Goal: Transaction & Acquisition: Subscribe to service/newsletter

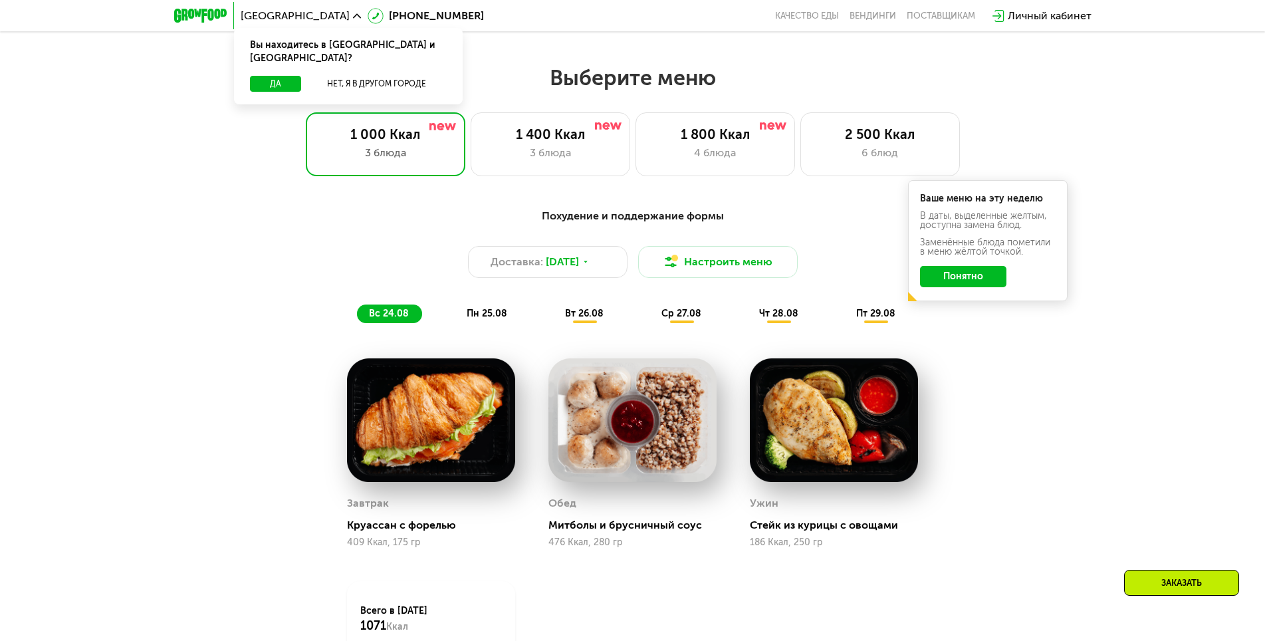
scroll to position [634, 0]
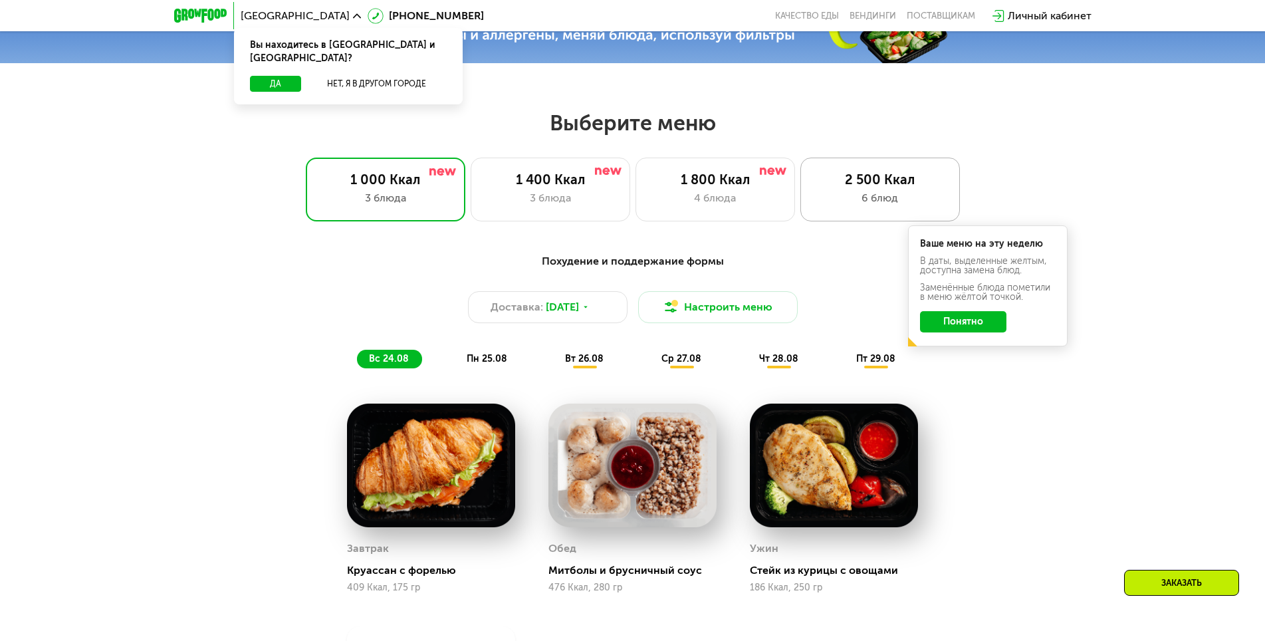
click at [837, 205] on div "6 блюд" at bounding box center [880, 198] width 132 height 16
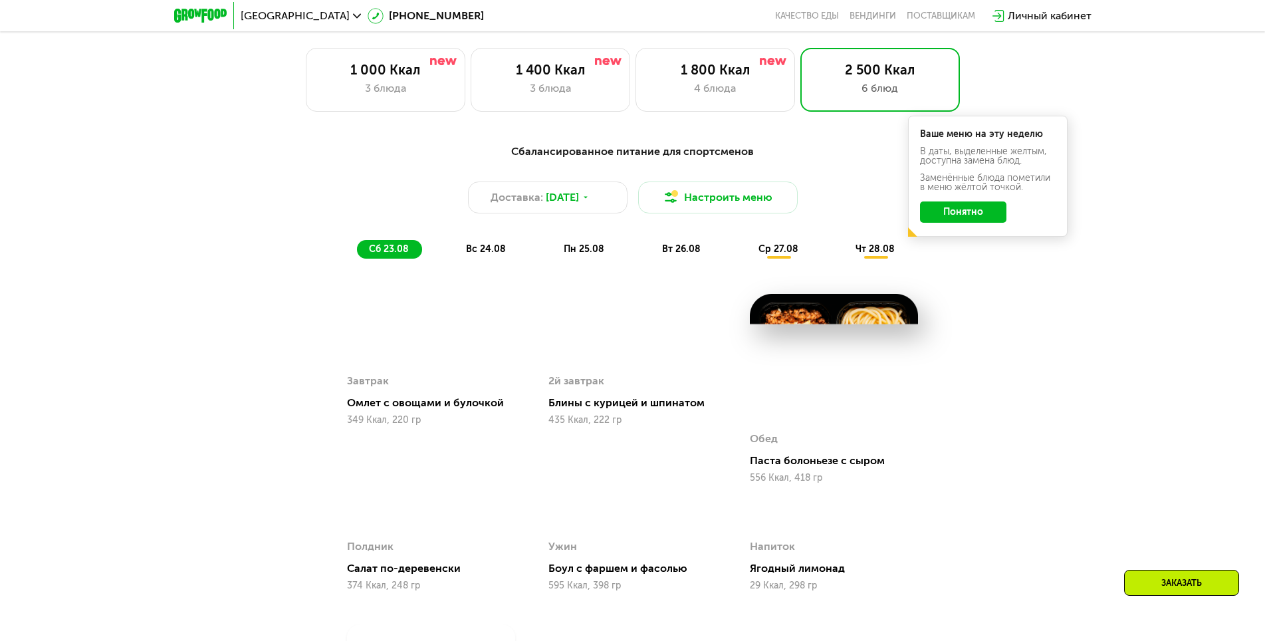
scroll to position [767, 0]
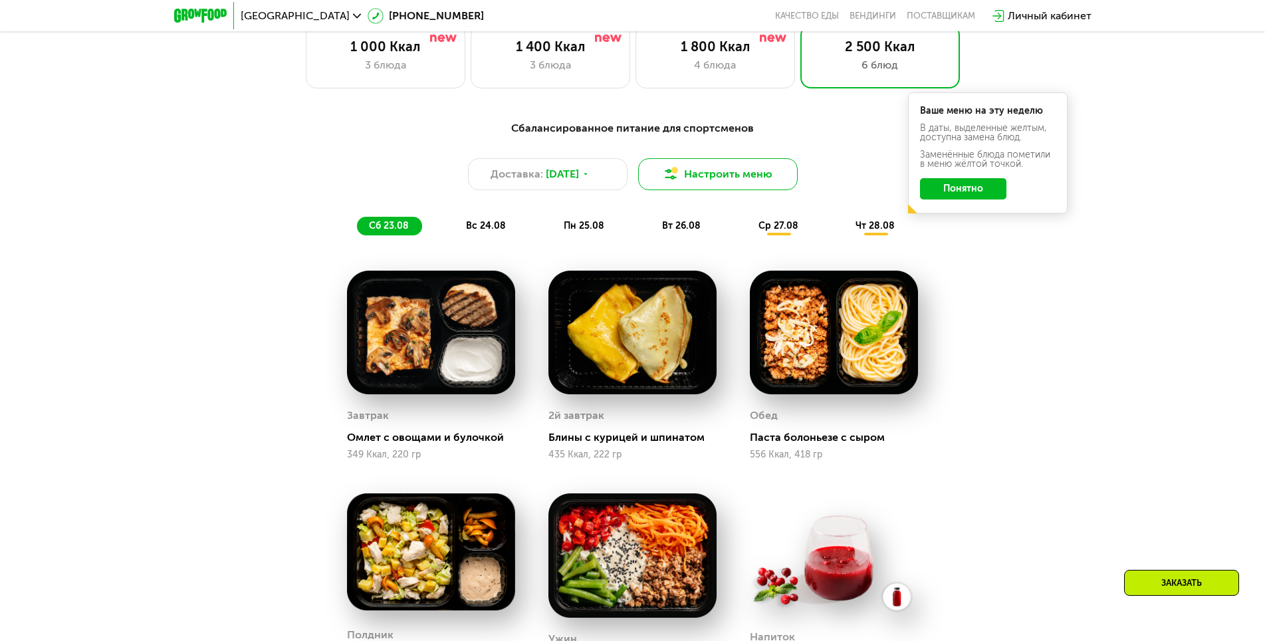
click at [706, 178] on button "Настроить меню" at bounding box center [717, 174] width 159 height 32
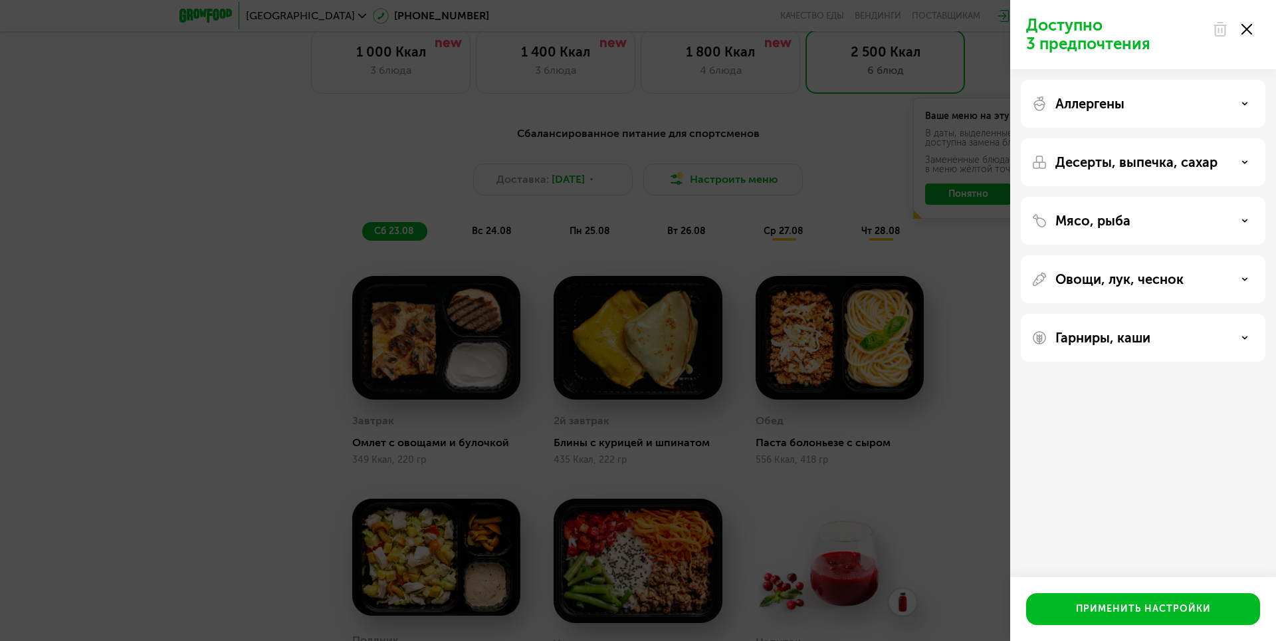
click at [1244, 27] on use at bounding box center [1246, 29] width 11 height 11
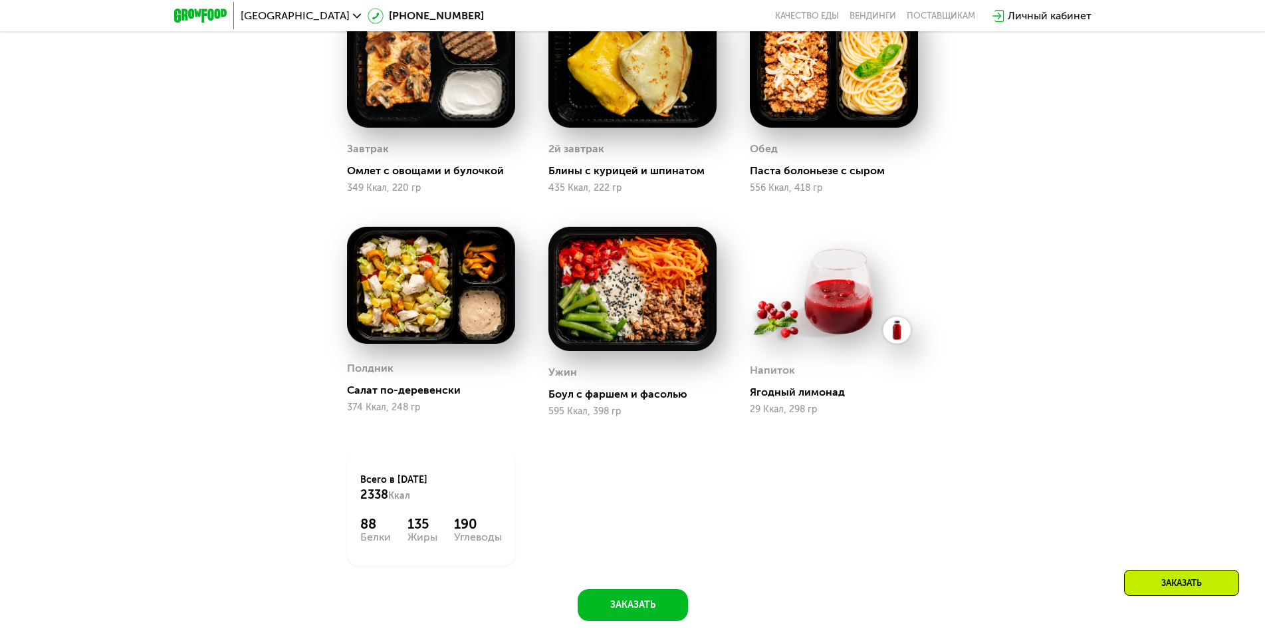
scroll to position [1033, 0]
click at [423, 486] on div "Всего в [DATE] 2338 Ккал" at bounding box center [431, 488] width 142 height 29
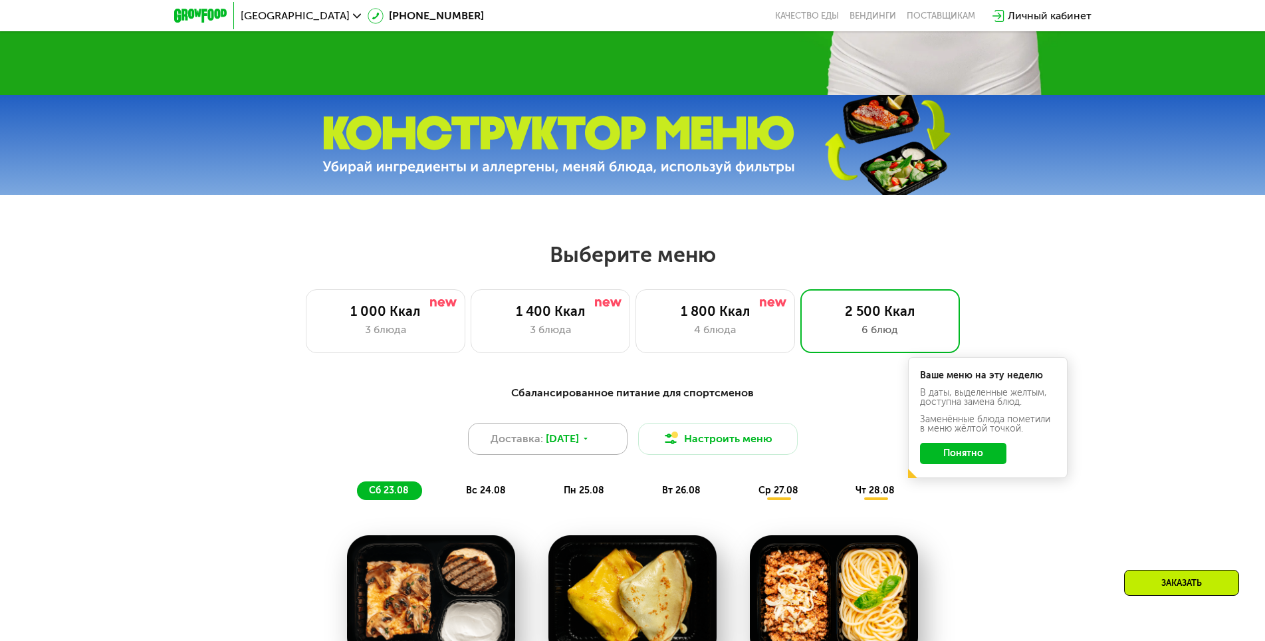
scroll to position [501, 0]
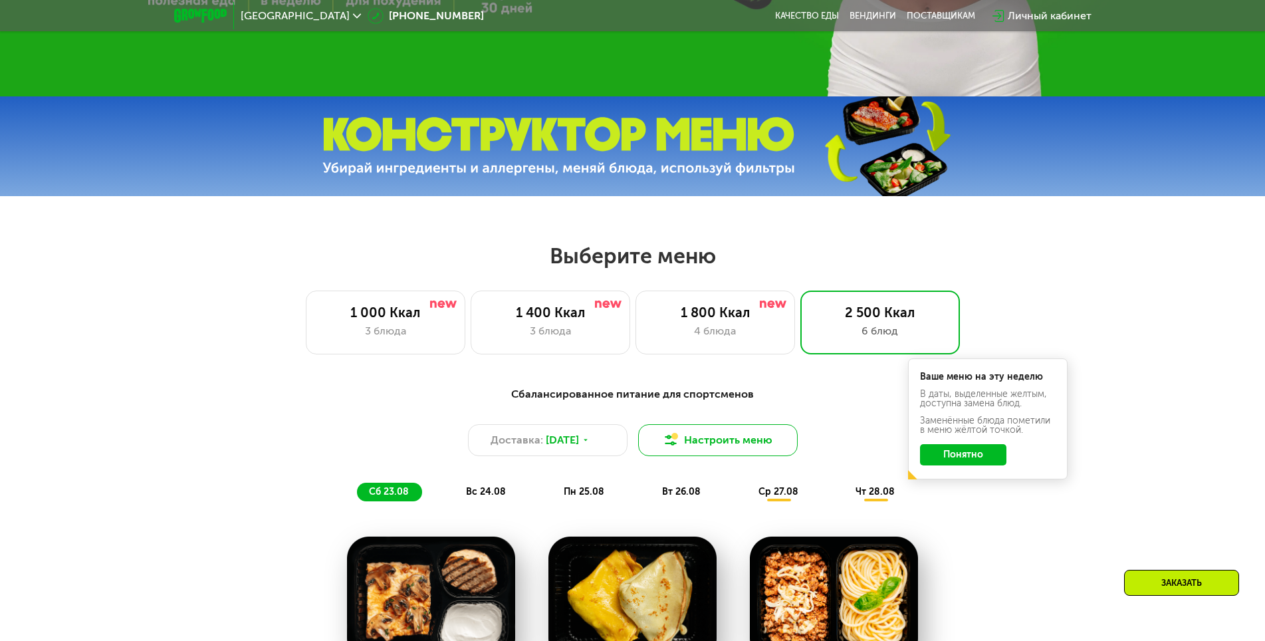
click at [726, 437] on button "Настроить меню" at bounding box center [717, 440] width 159 height 32
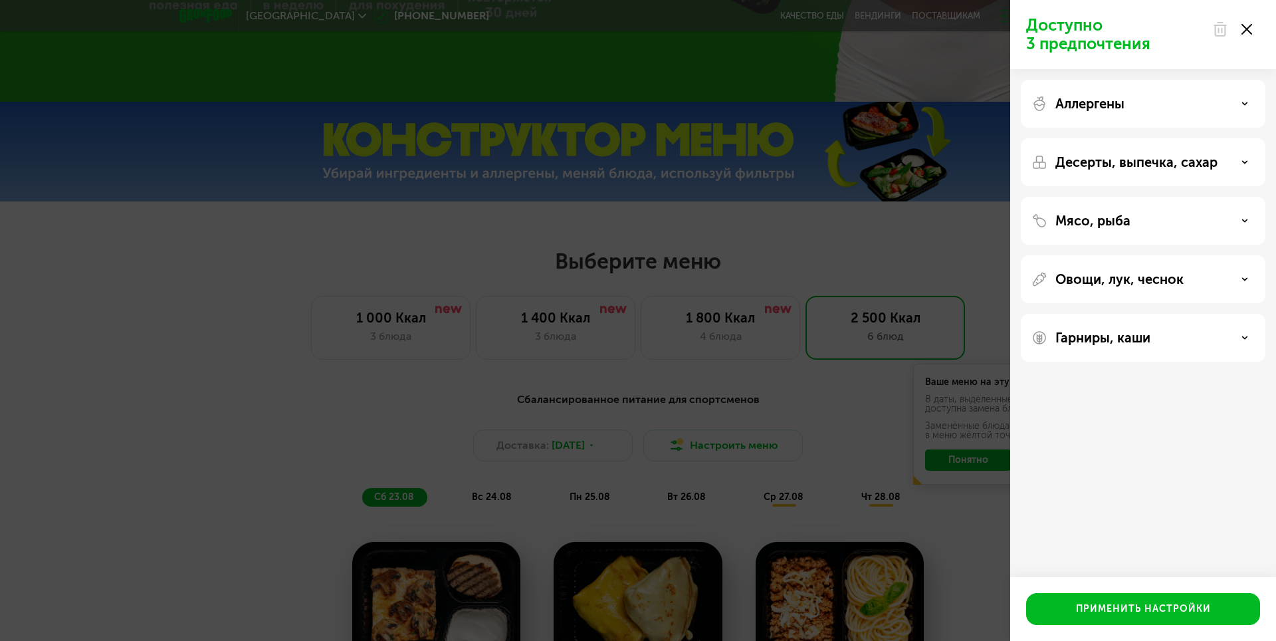
click at [1154, 138] on div "Аллергены" at bounding box center [1143, 162] width 245 height 48
click at [1250, 31] on icon at bounding box center [1246, 29] width 11 height 11
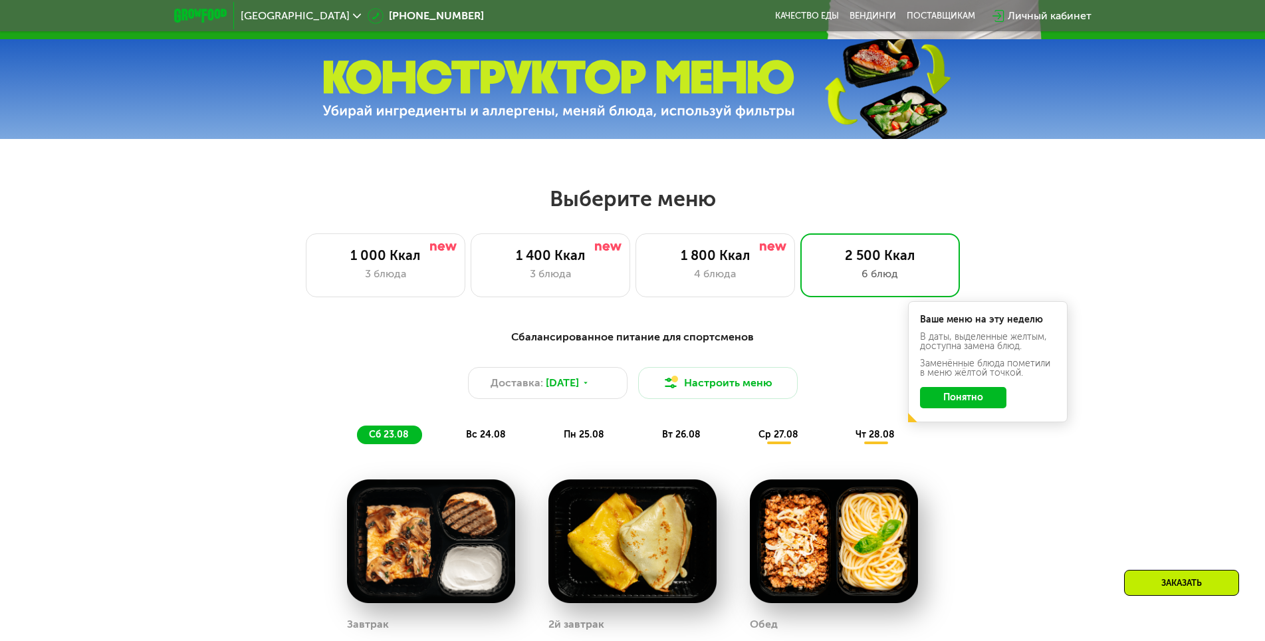
scroll to position [568, 0]
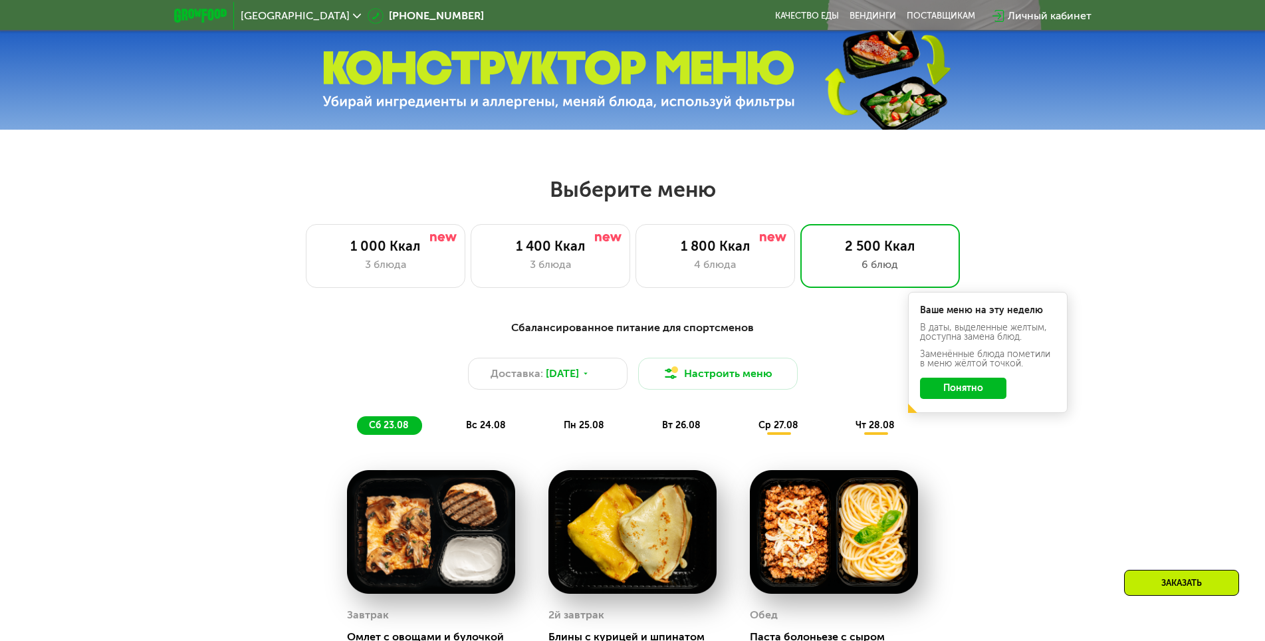
click at [956, 393] on button "Понятно" at bounding box center [963, 387] width 86 height 21
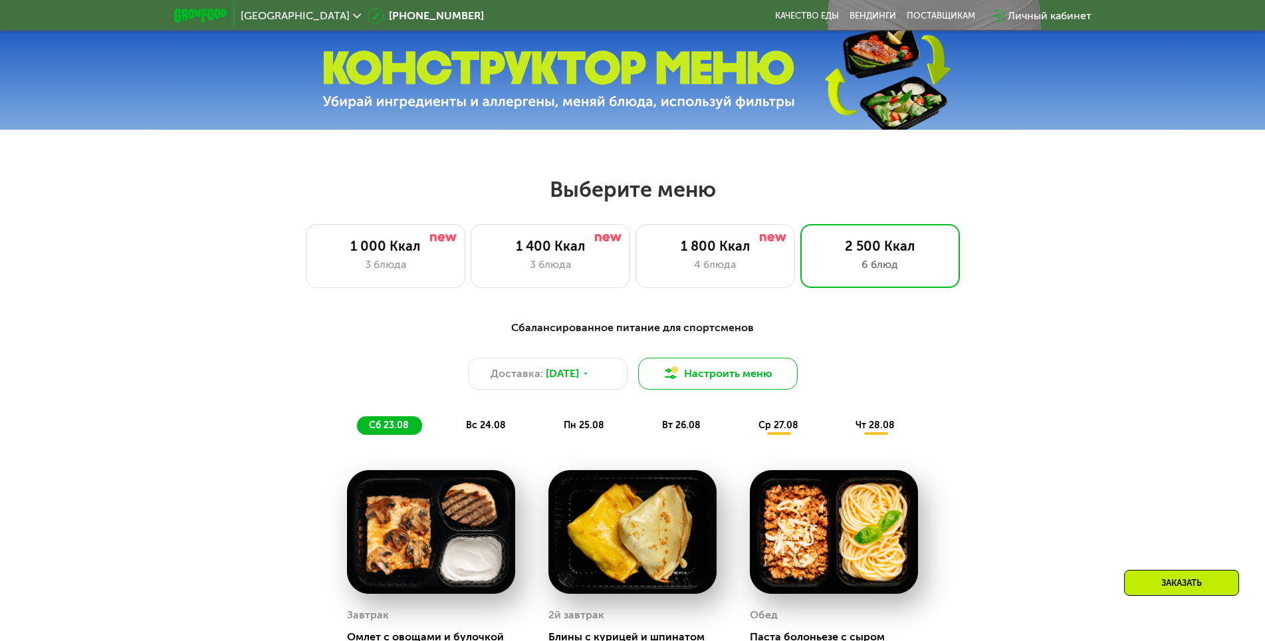
click at [711, 383] on button "Настроить меню" at bounding box center [717, 374] width 159 height 32
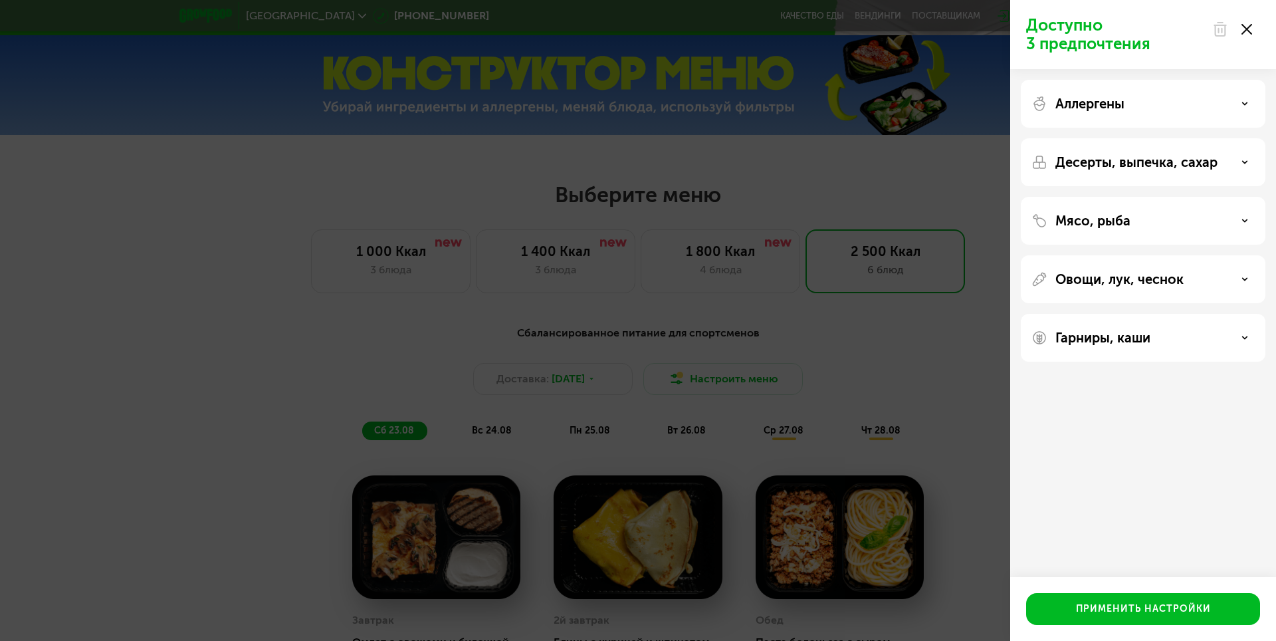
click at [1249, 33] on icon at bounding box center [1246, 29] width 11 height 11
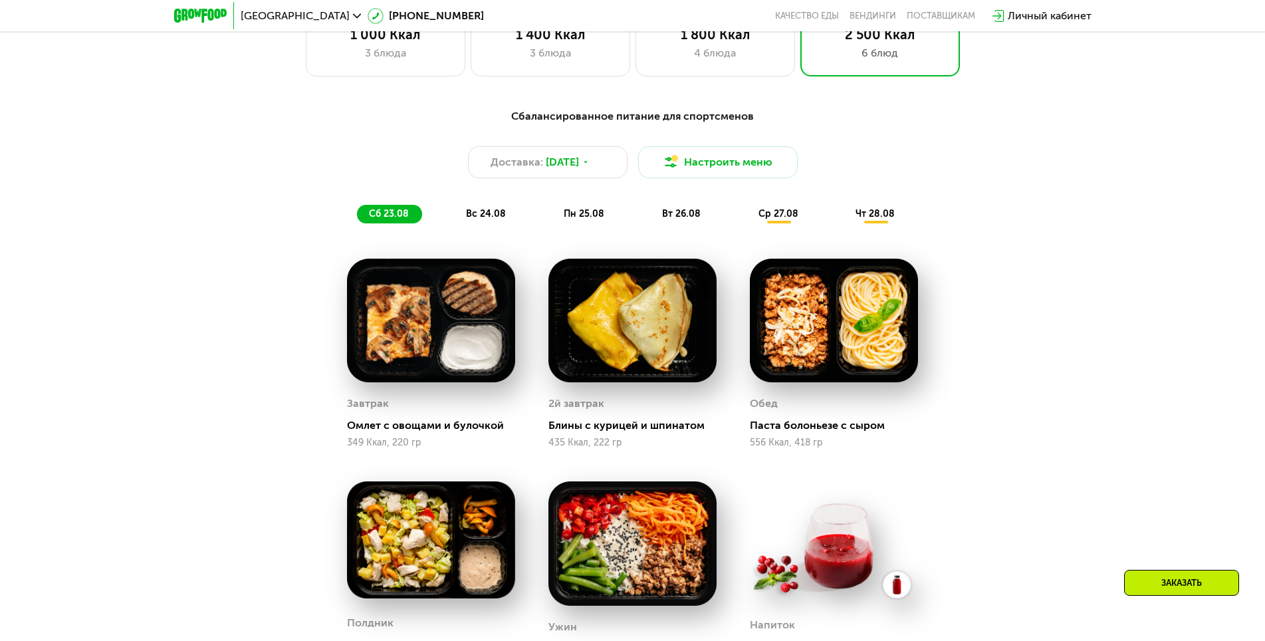
scroll to position [700, 0]
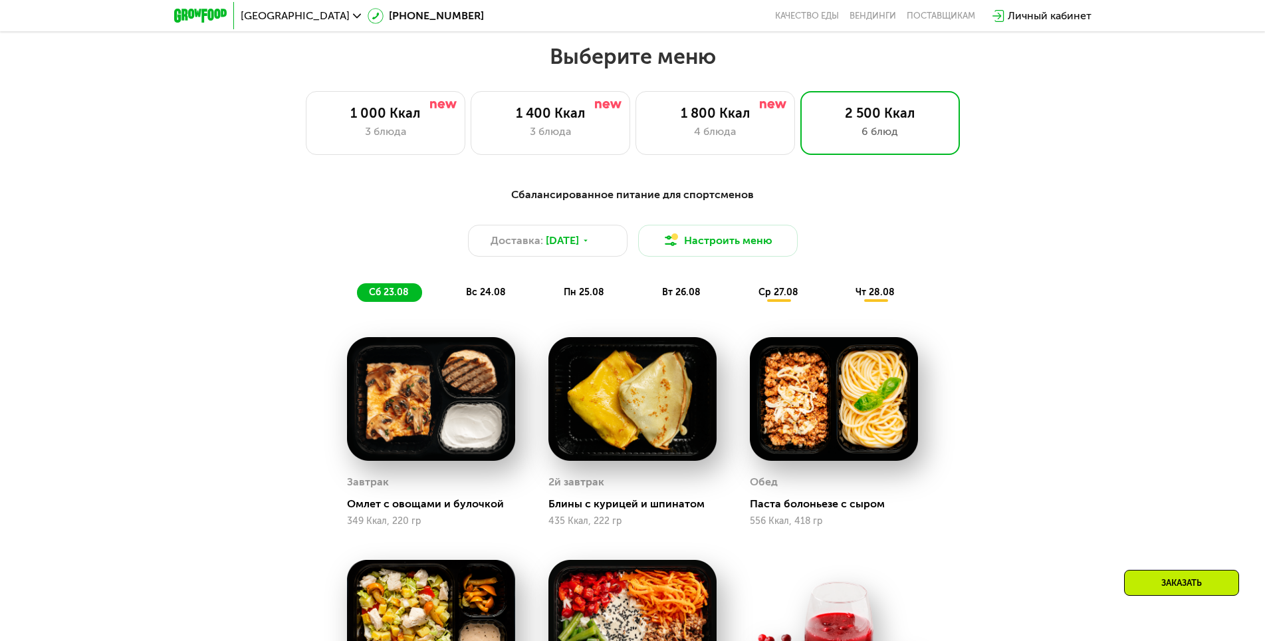
click at [552, 300] on div "вс 24.08" at bounding box center [585, 292] width 66 height 19
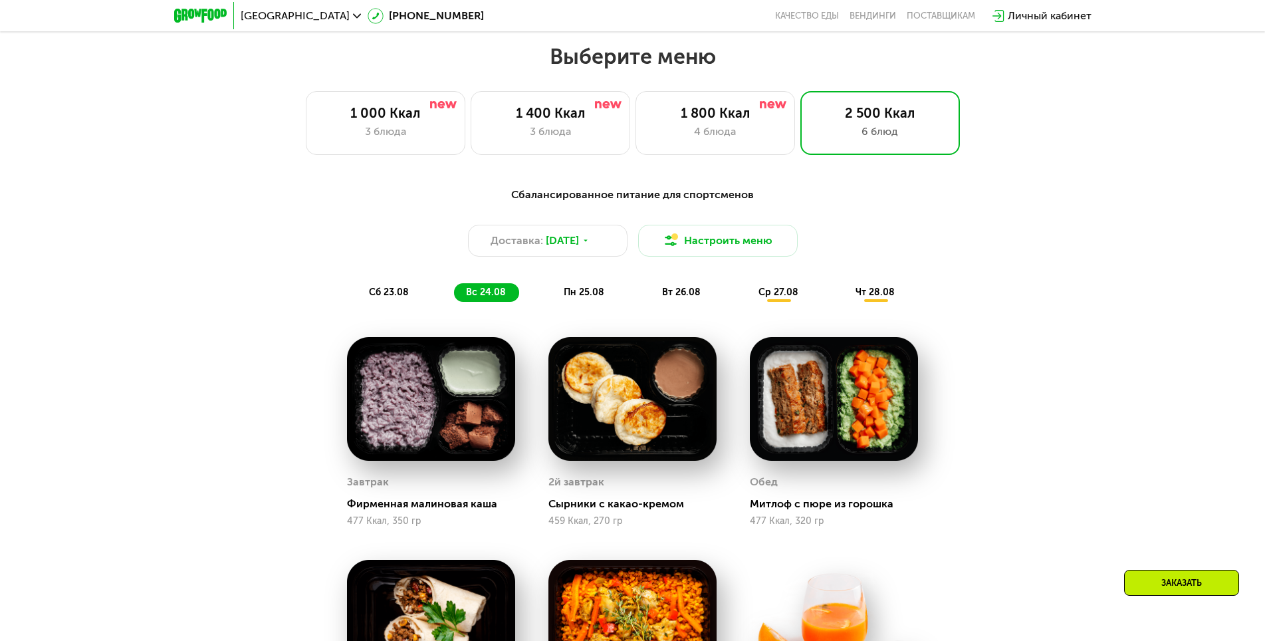
click at [566, 298] on span "пн 25.08" at bounding box center [584, 291] width 41 height 11
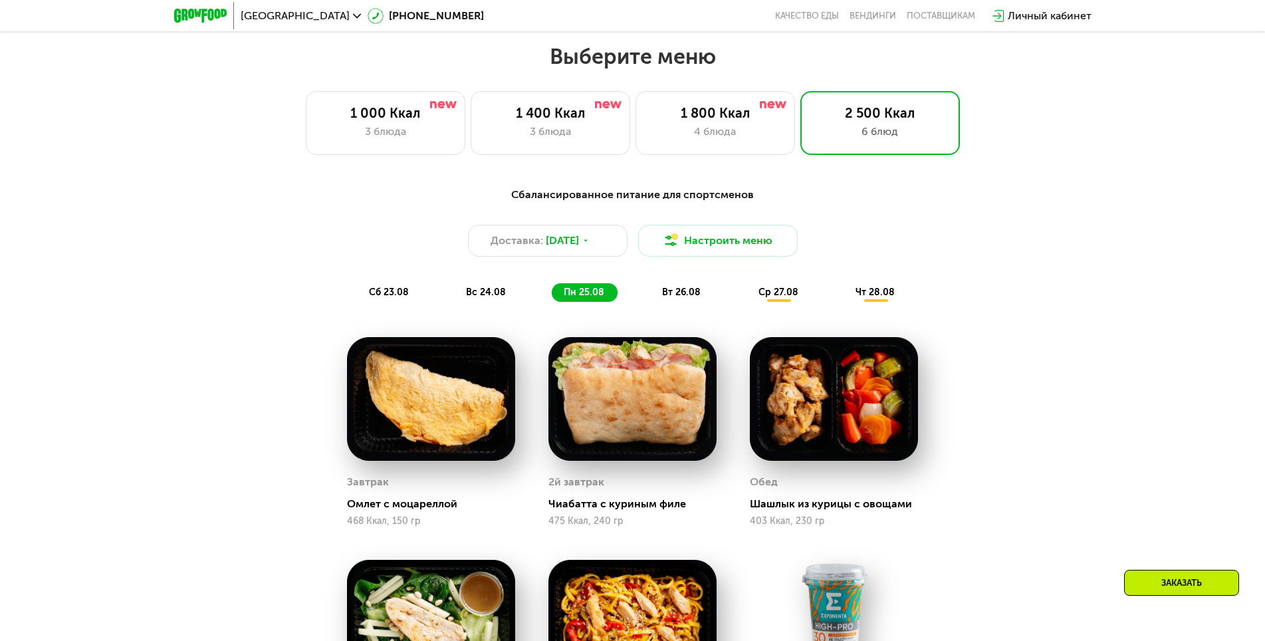
drag, startPoint x: 429, startPoint y: 292, endPoint x: 416, endPoint y: 293, distance: 12.6
click at [425, 292] on div "сб 23.08 вс 24.08 пн 25.08 вт 26.08 ср 27.08 чт 28.08" at bounding box center [633, 292] width 552 height 19
click at [454, 293] on div "сб 23.08" at bounding box center [486, 292] width 65 height 19
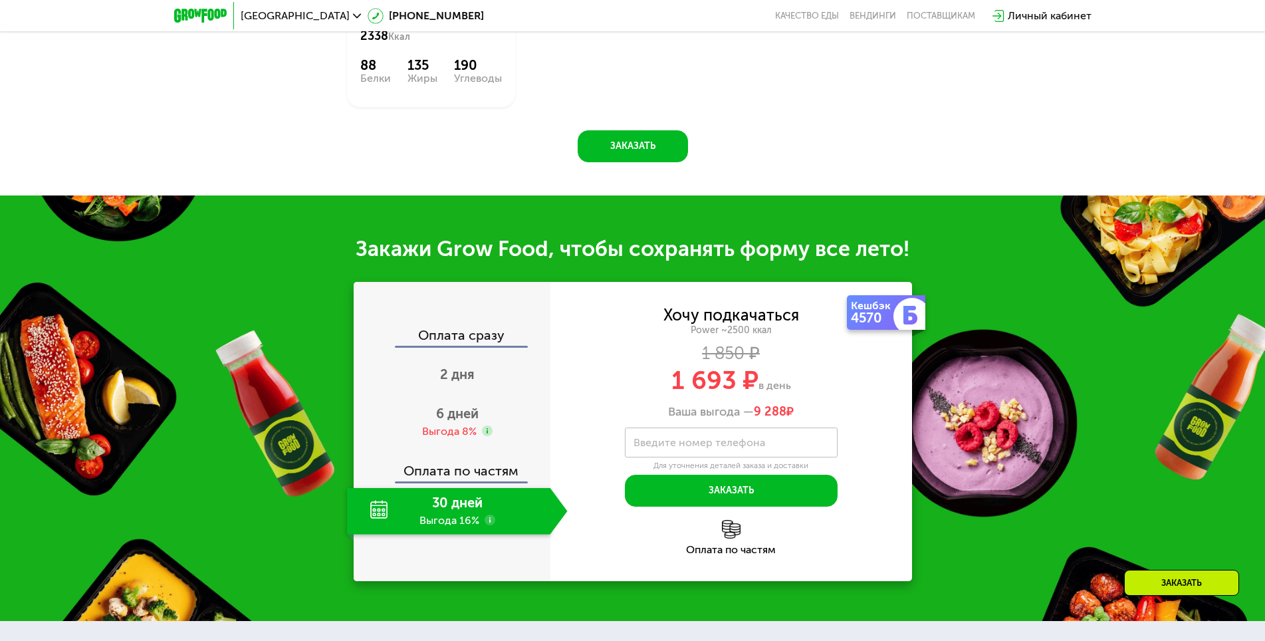
scroll to position [1498, 0]
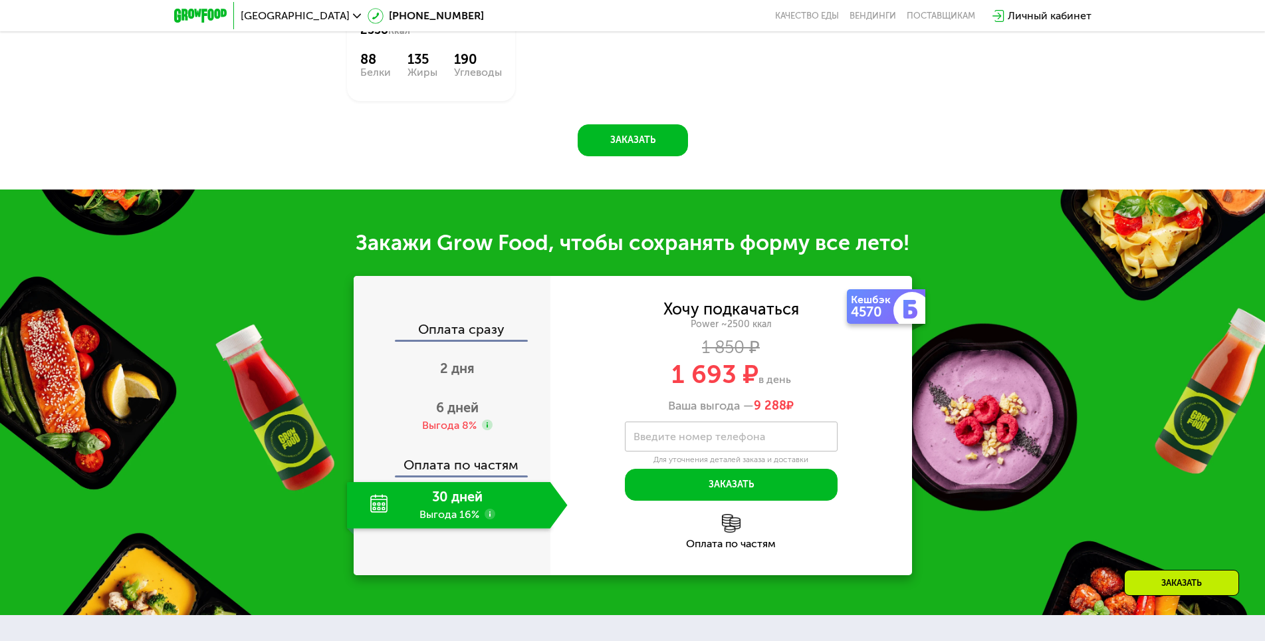
click at [459, 510] on div "30 дней Выгода 16%" at bounding box center [448, 505] width 203 height 47
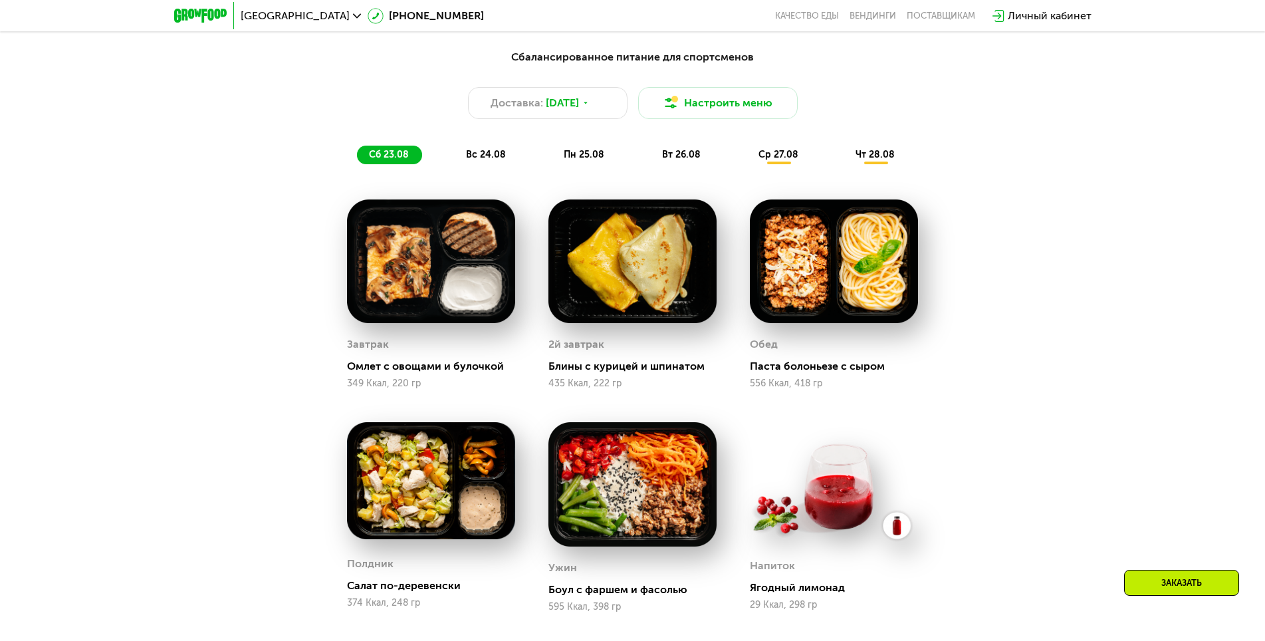
scroll to position [568, 0]
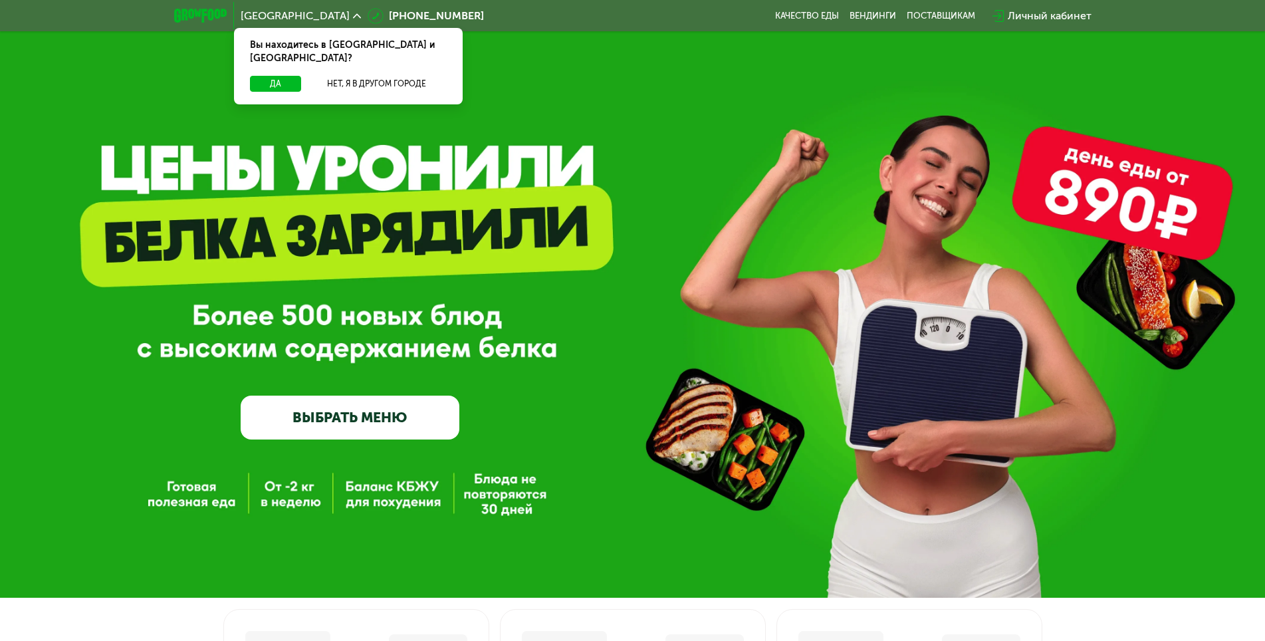
click at [318, 419] on link "ВЫБРАТЬ МЕНЮ" at bounding box center [350, 417] width 219 height 44
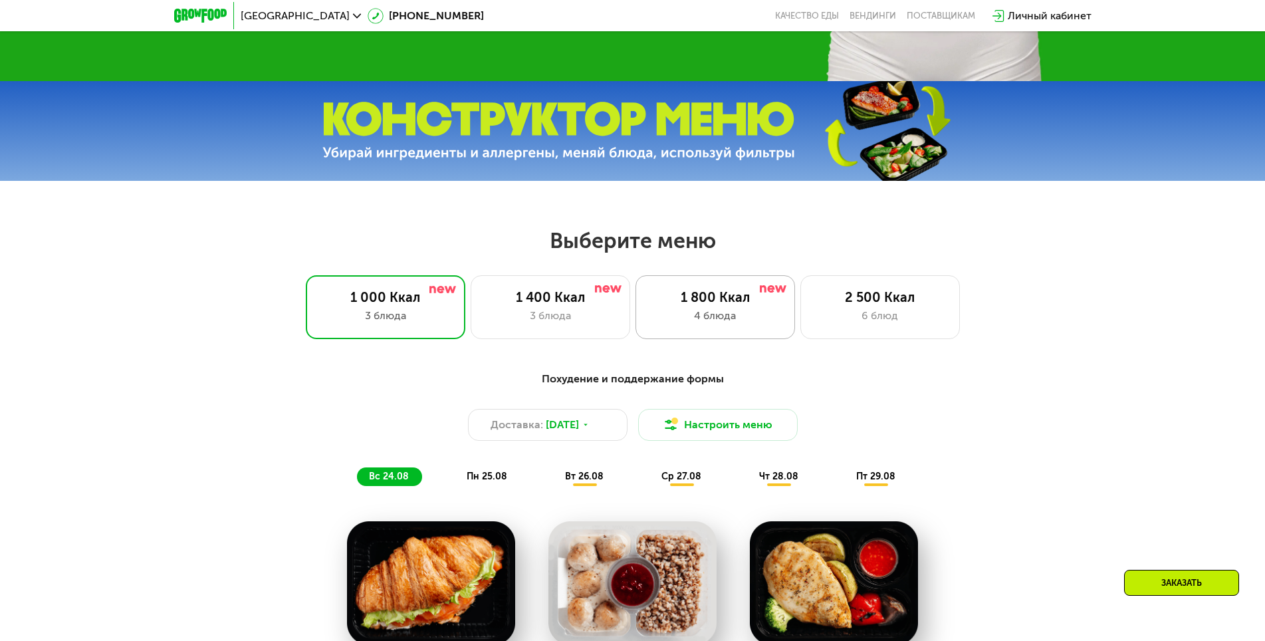
scroll to position [465, 0]
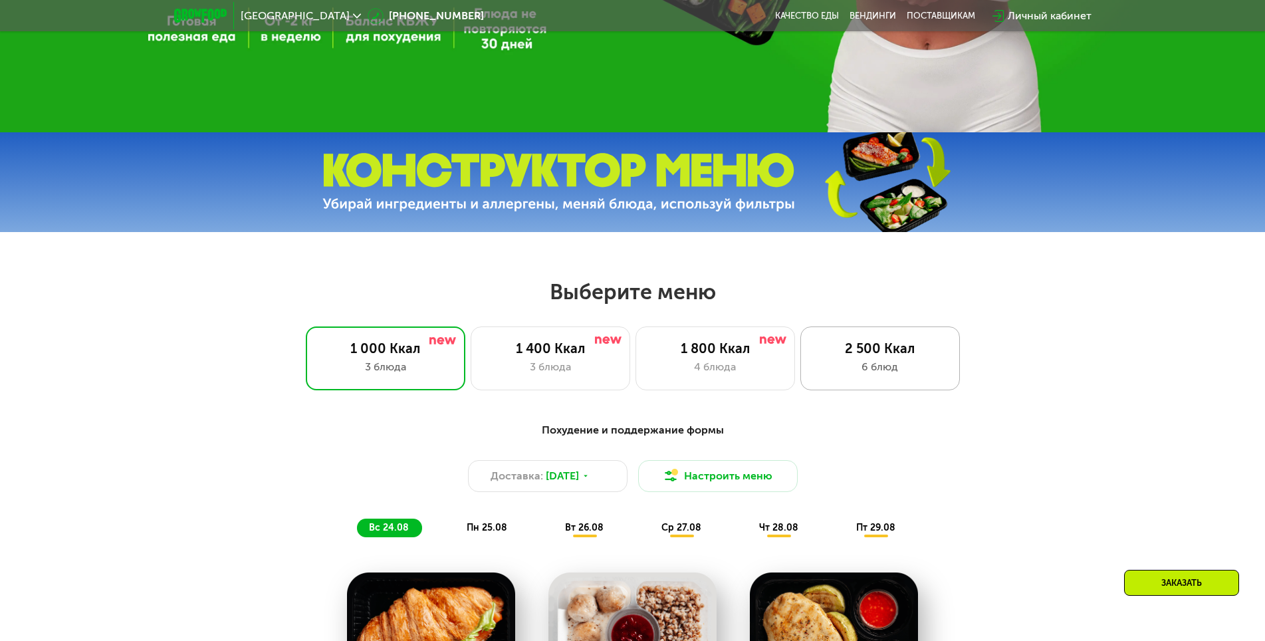
click at [861, 371] on div "6 блюд" at bounding box center [880, 367] width 132 height 16
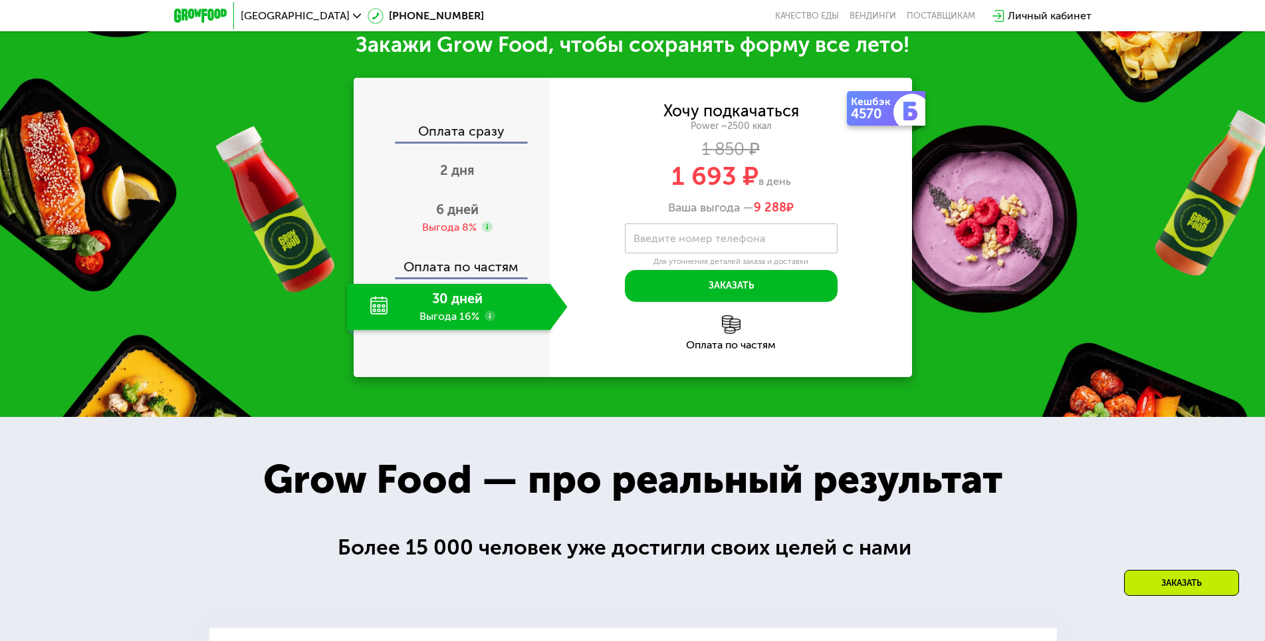
scroll to position [1532, 0]
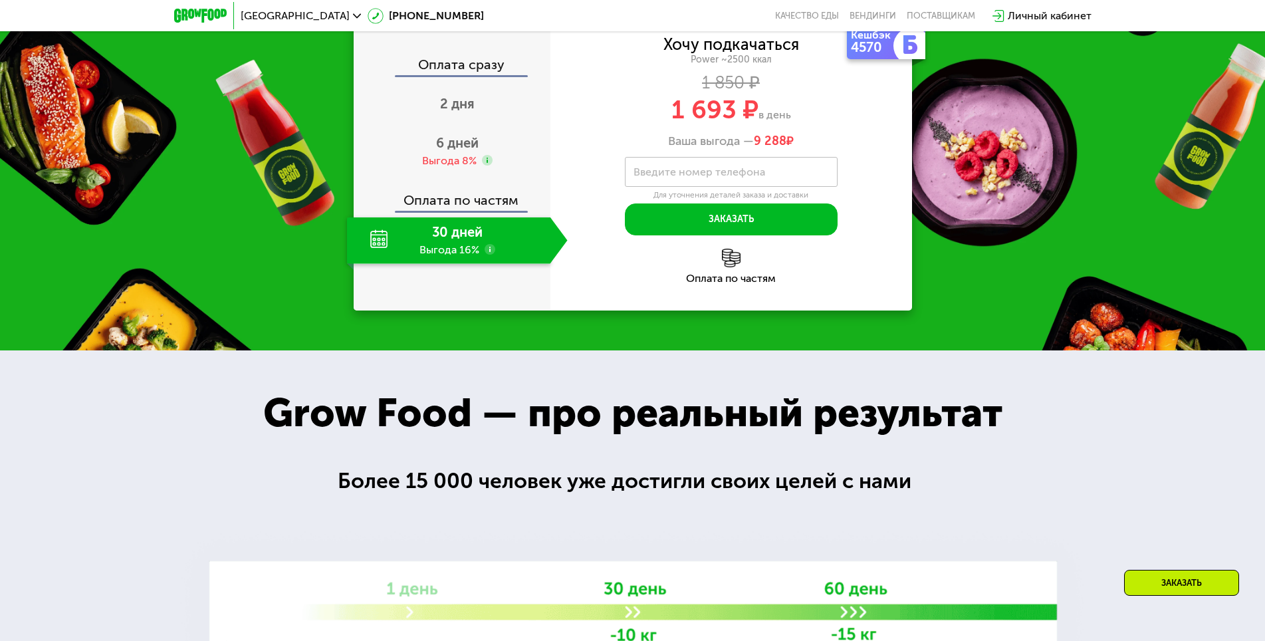
click at [485, 255] on use at bounding box center [489, 249] width 11 height 11
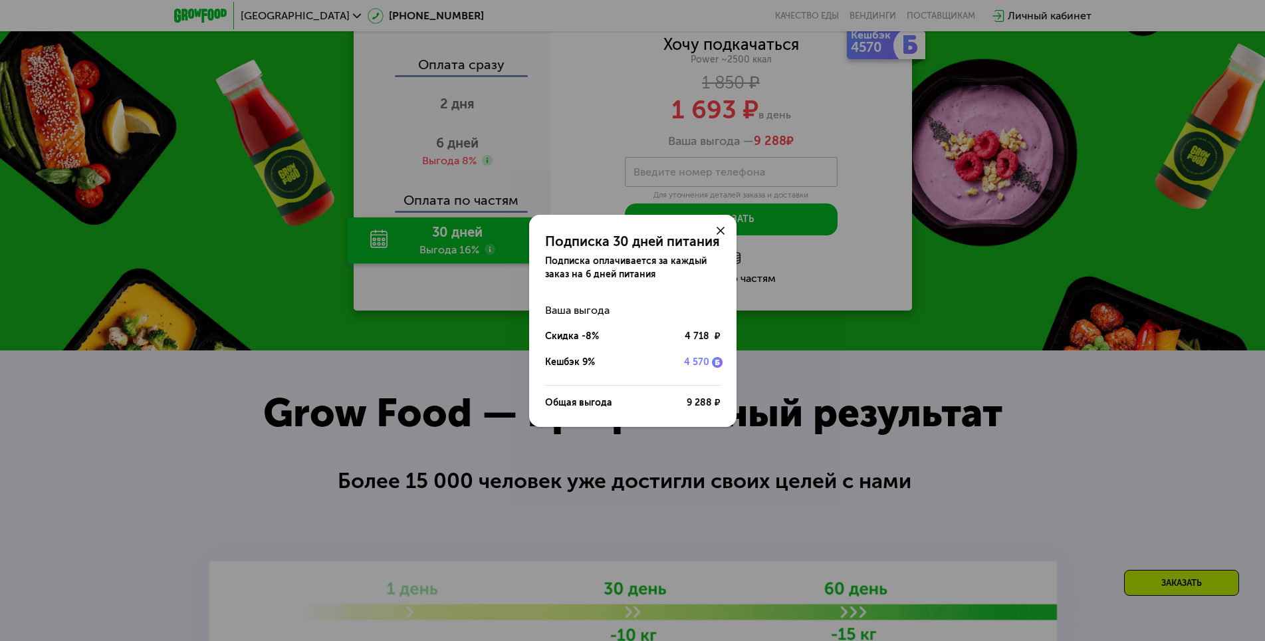
click at [490, 455] on div "Подписка 30 дней питания Подписка оплачивается за каждый заказ на 6 дней питани…" at bounding box center [632, 320] width 1265 height 641
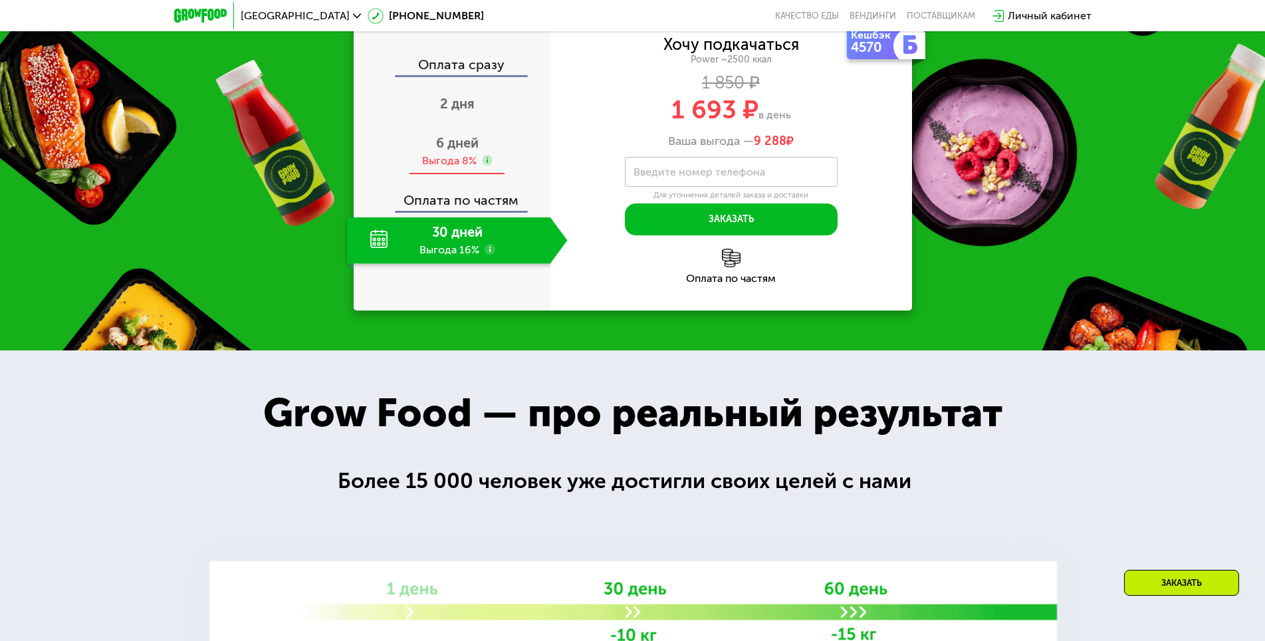
click at [478, 151] on span "6 дней" at bounding box center [457, 143] width 43 height 16
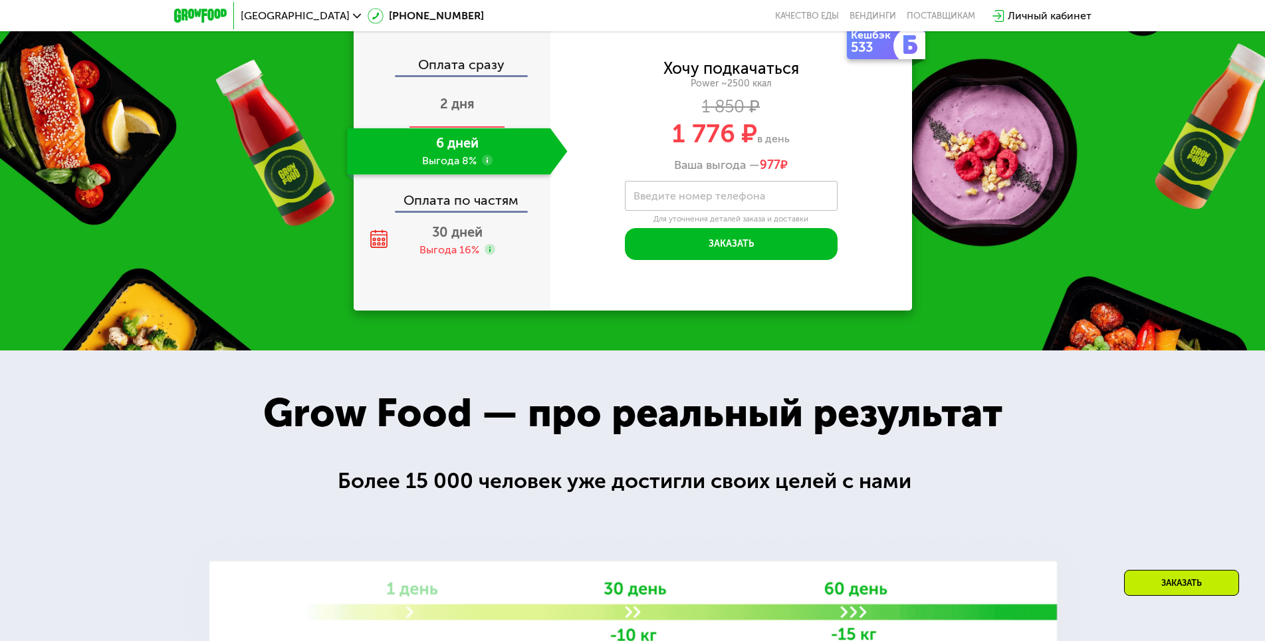
click at [481, 128] on div "2 дня" at bounding box center [457, 105] width 221 height 47
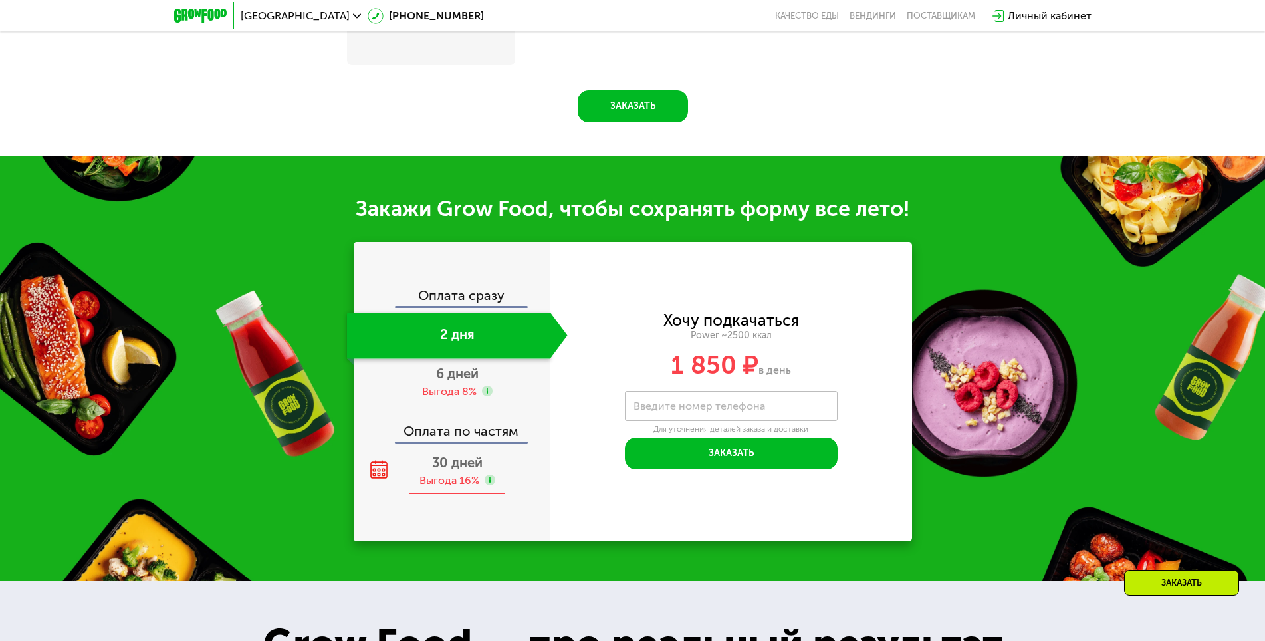
click at [472, 471] on span "30 дней" at bounding box center [457, 463] width 51 height 16
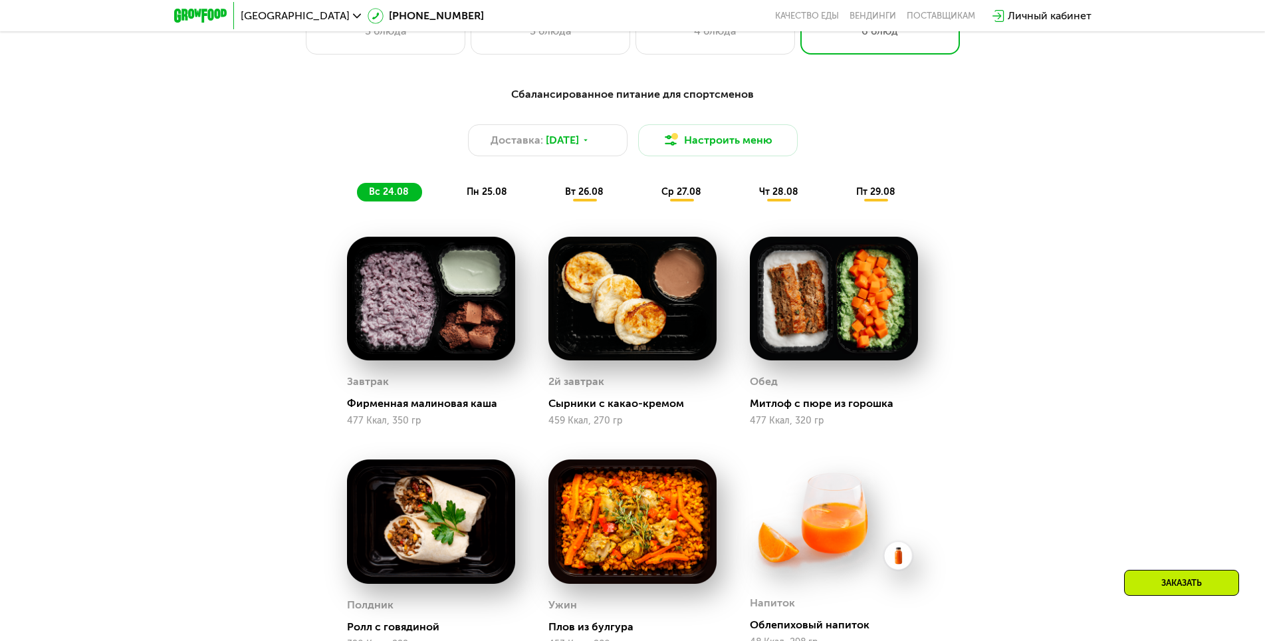
scroll to position [867, 0]
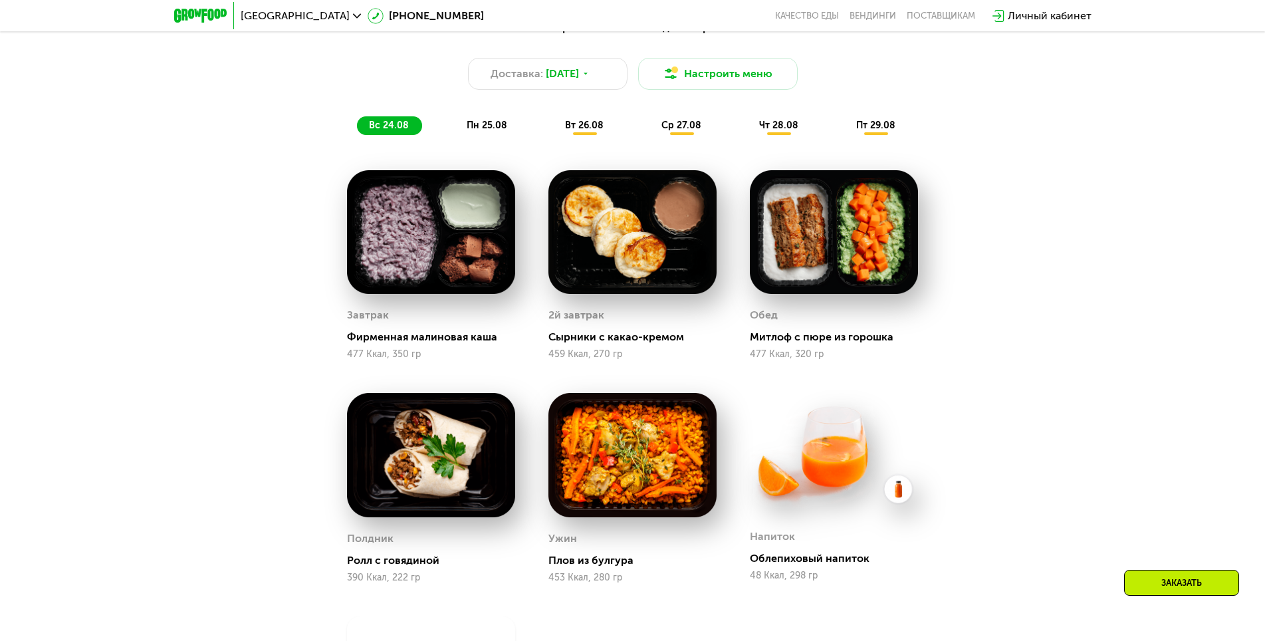
click at [553, 124] on div "пн 25.08" at bounding box center [585, 125] width 64 height 19
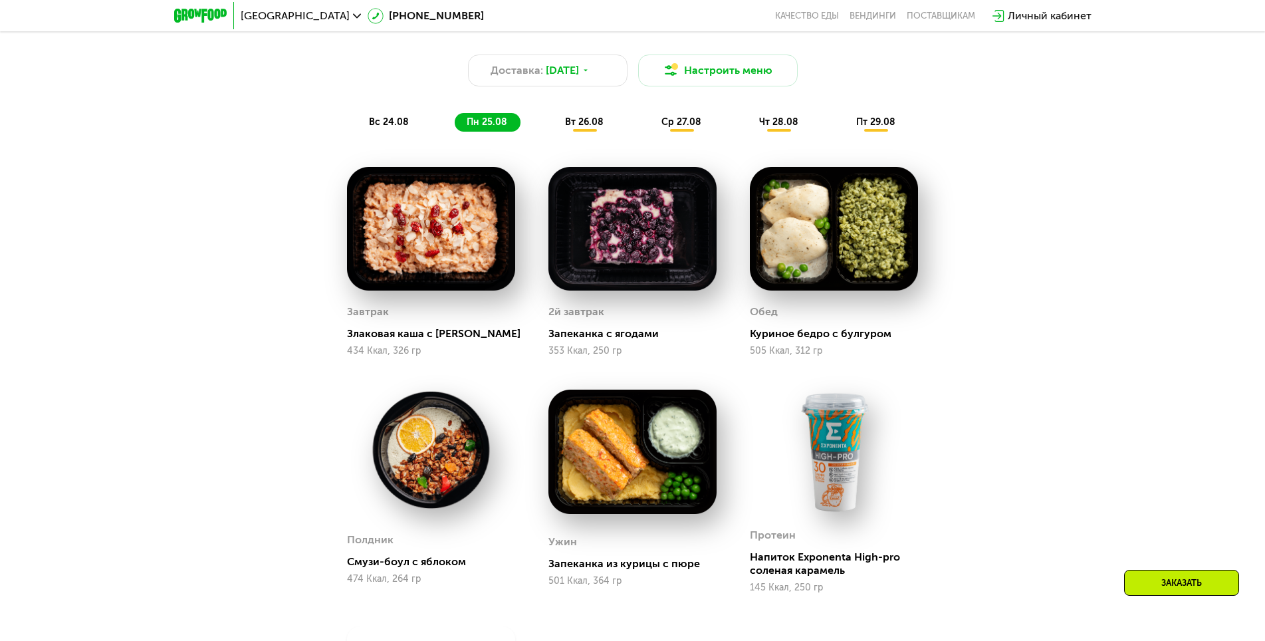
scroll to position [934, 0]
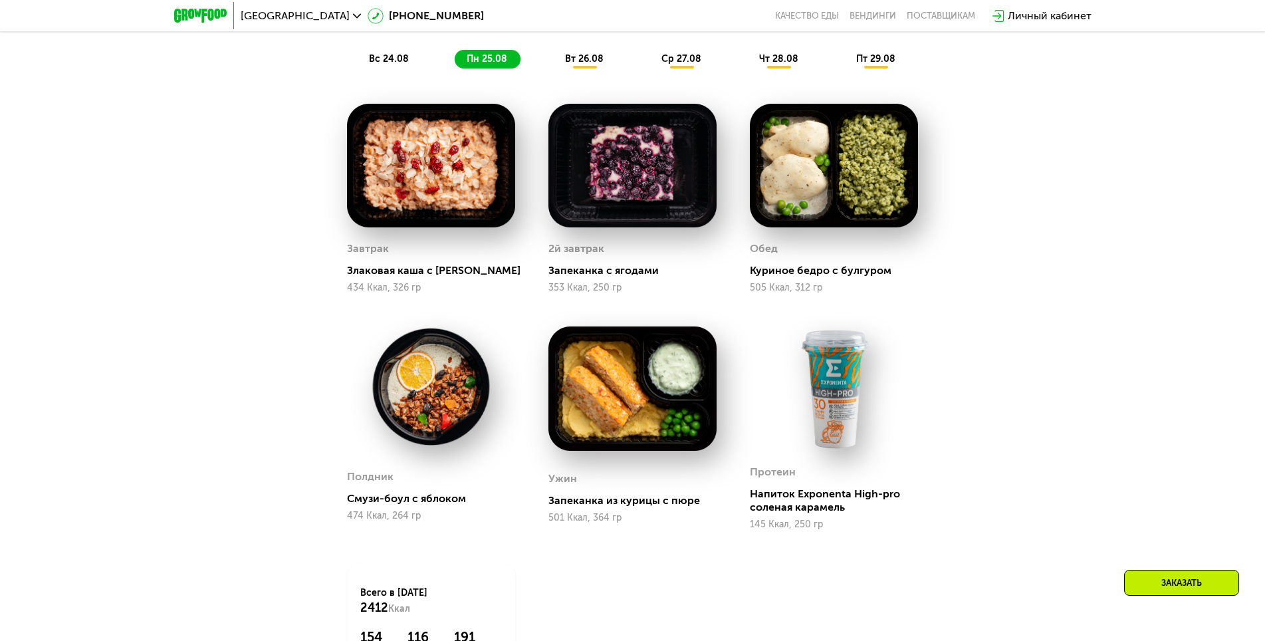
click at [587, 64] on span "вт 26.08" at bounding box center [584, 58] width 39 height 11
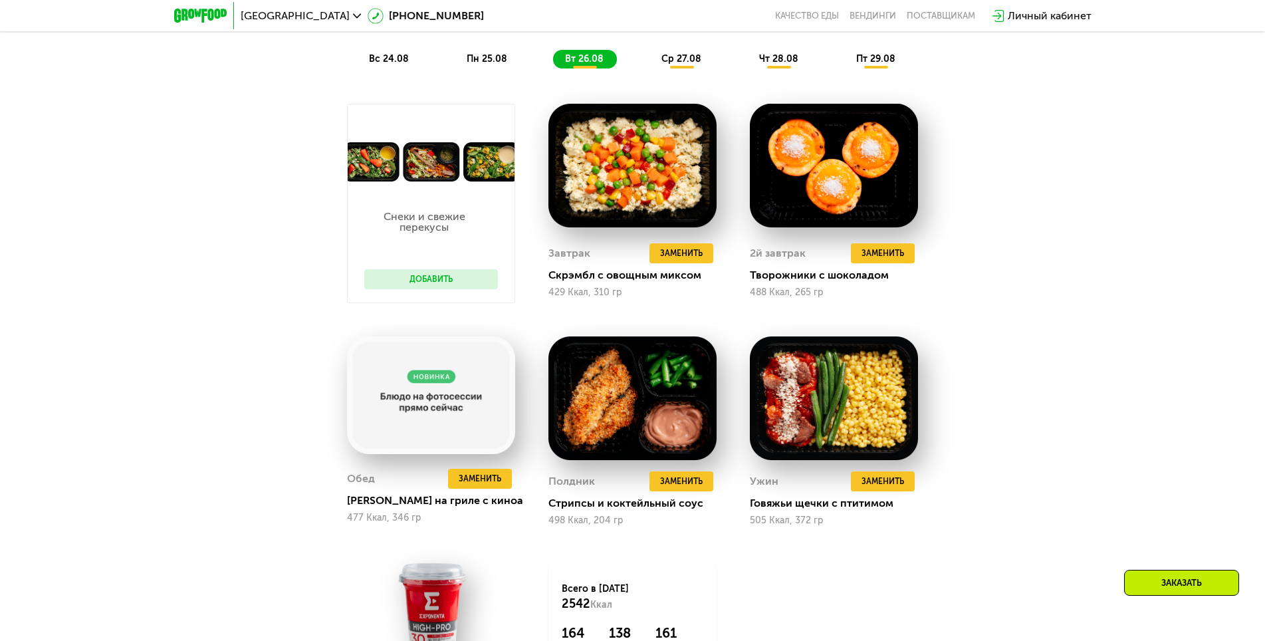
click at [699, 59] on span "ср 27.08" at bounding box center [681, 58] width 40 height 11
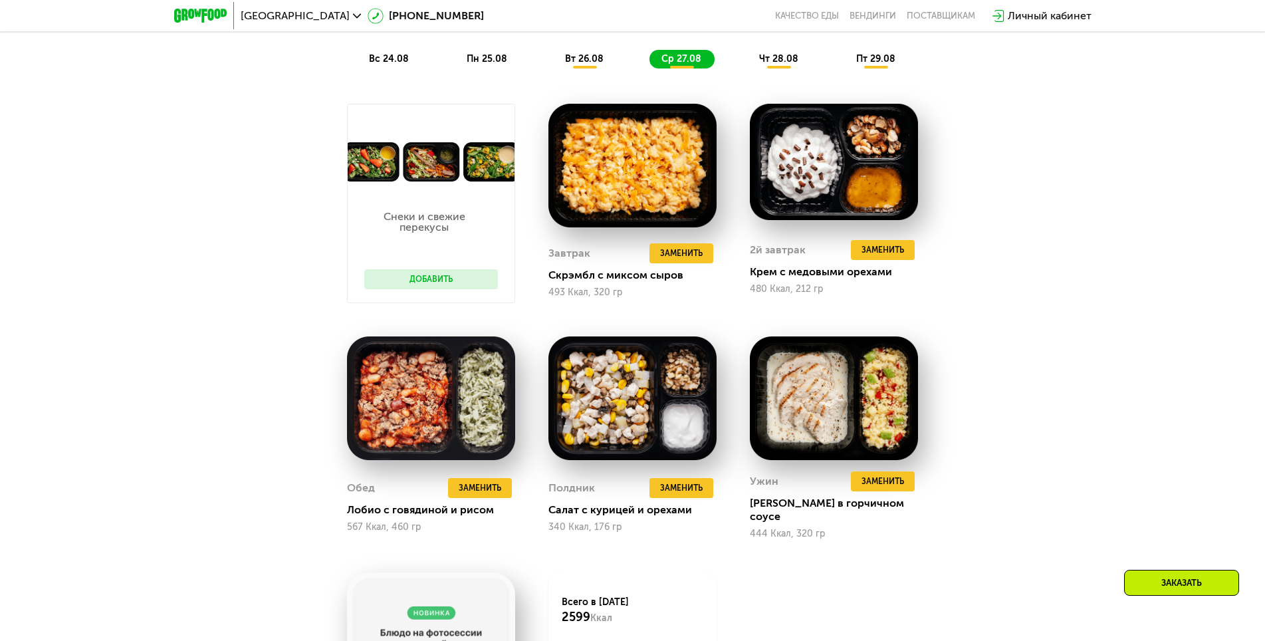
click at [764, 60] on span "чт 28.08" at bounding box center [778, 58] width 39 height 11
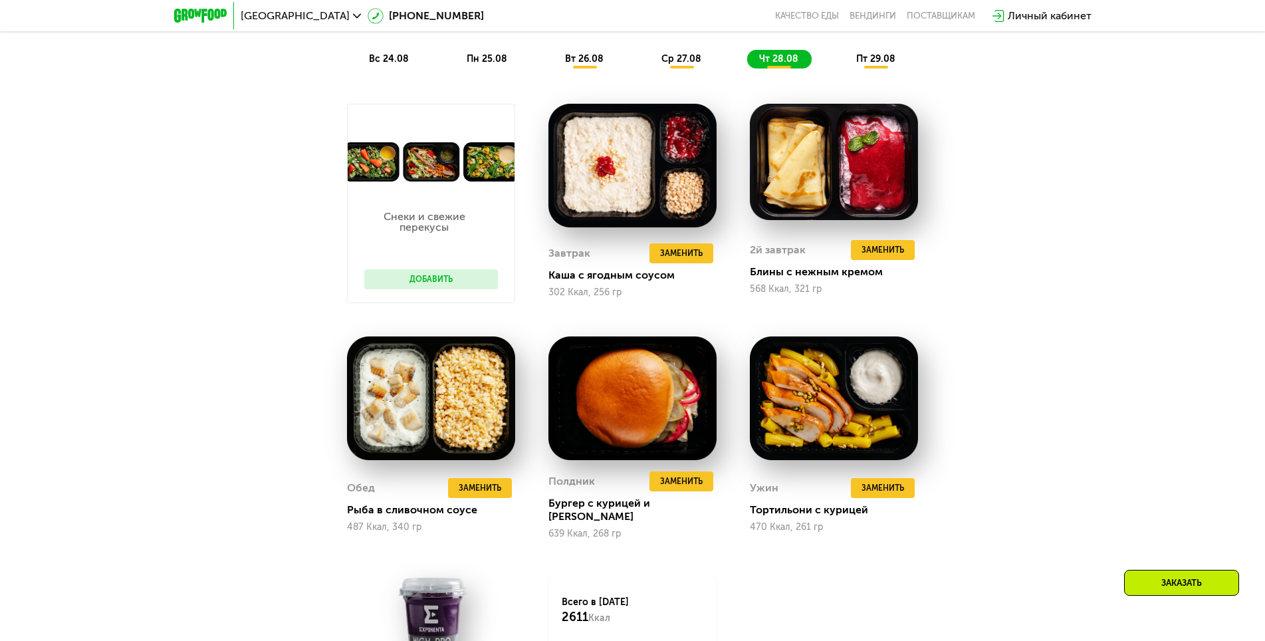
click at [861, 64] on span "пт 29.08" at bounding box center [875, 58] width 39 height 11
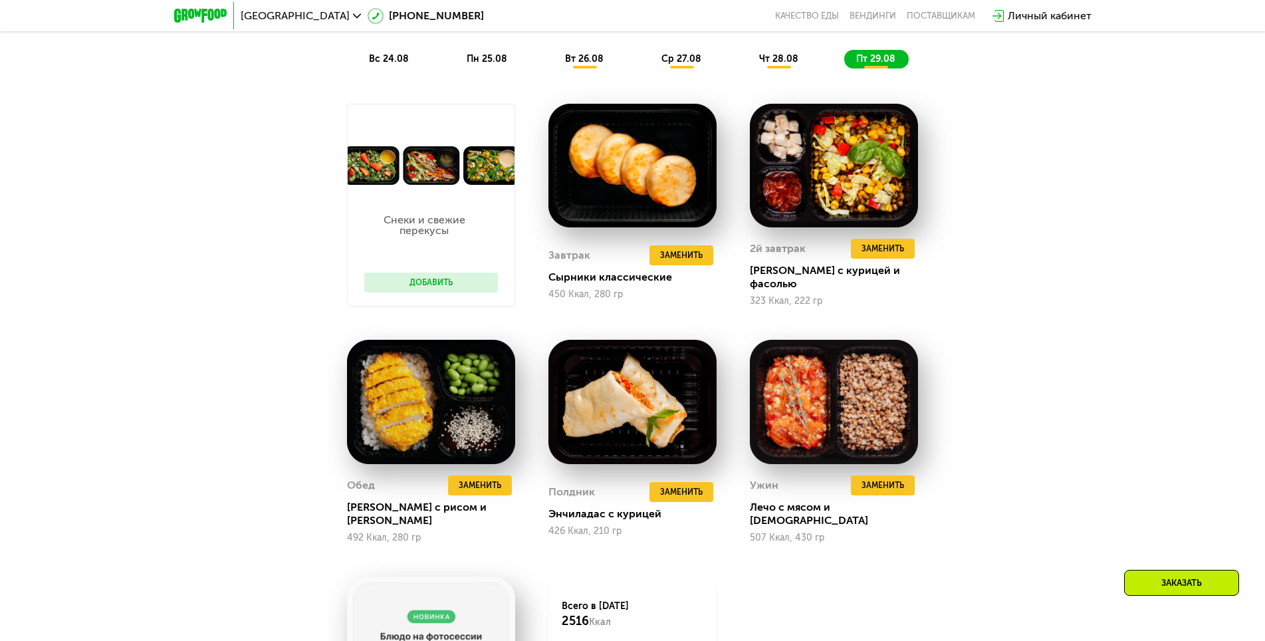
click at [501, 64] on span "пн 25.08" at bounding box center [487, 58] width 41 height 11
